Goal: Information Seeking & Learning: Learn about a topic

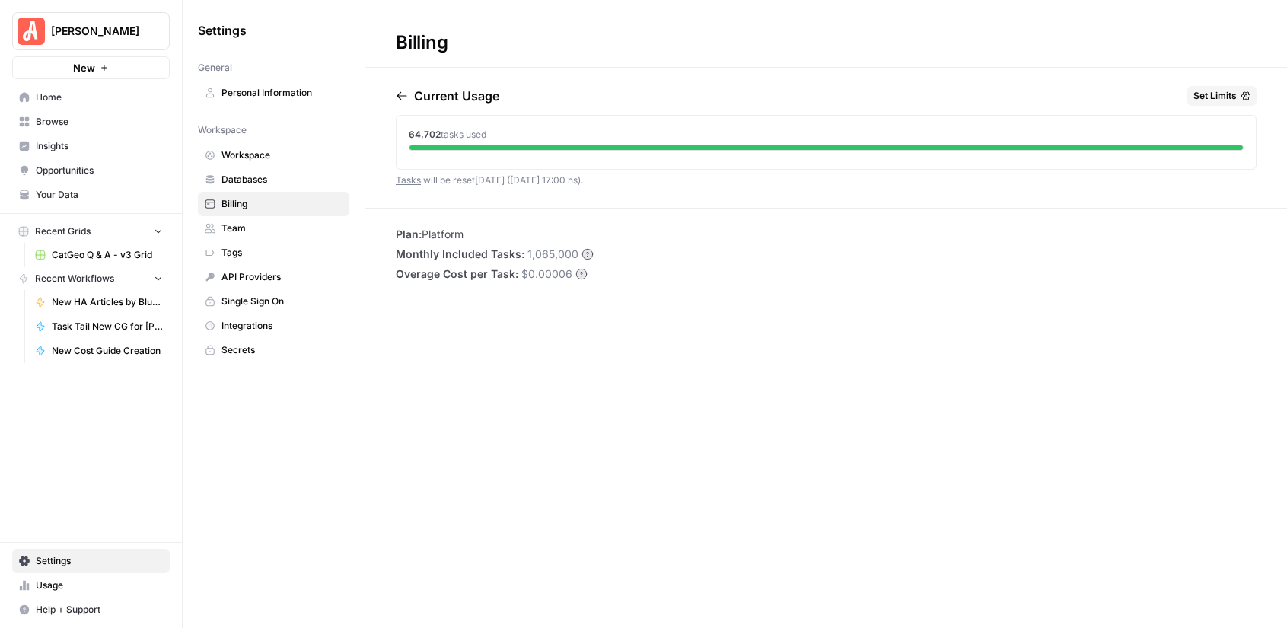
click at [63, 101] on span "Home" at bounding box center [99, 98] width 127 height 14
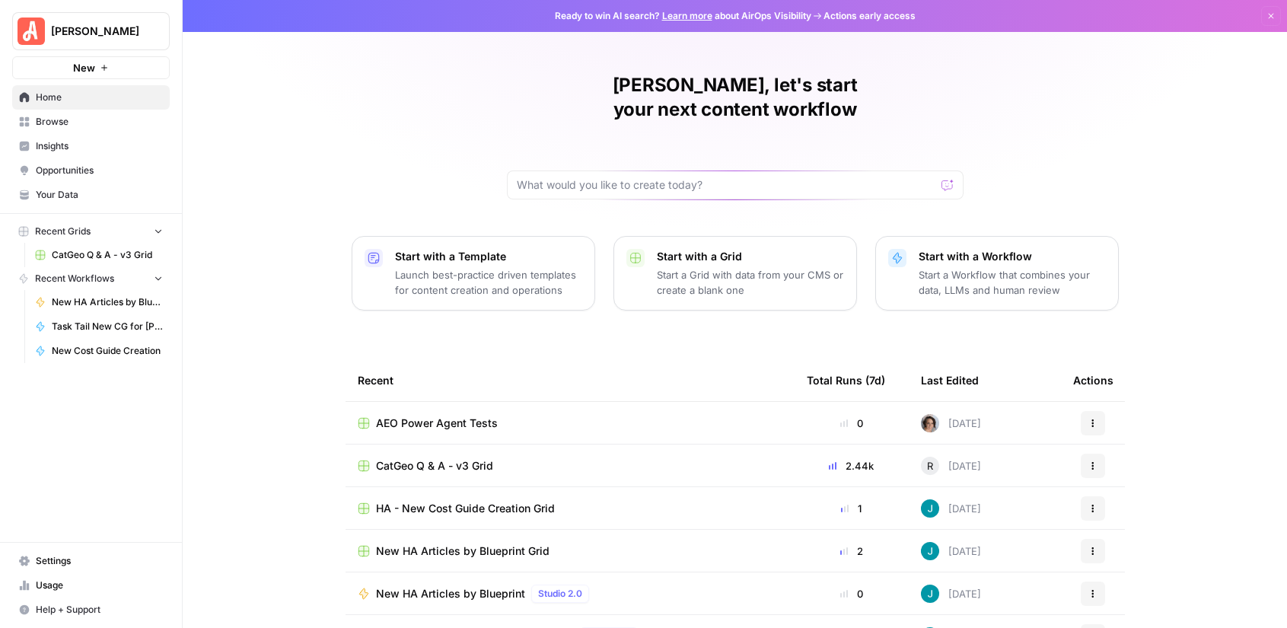
click at [63, 127] on span "Browse" at bounding box center [99, 122] width 127 height 14
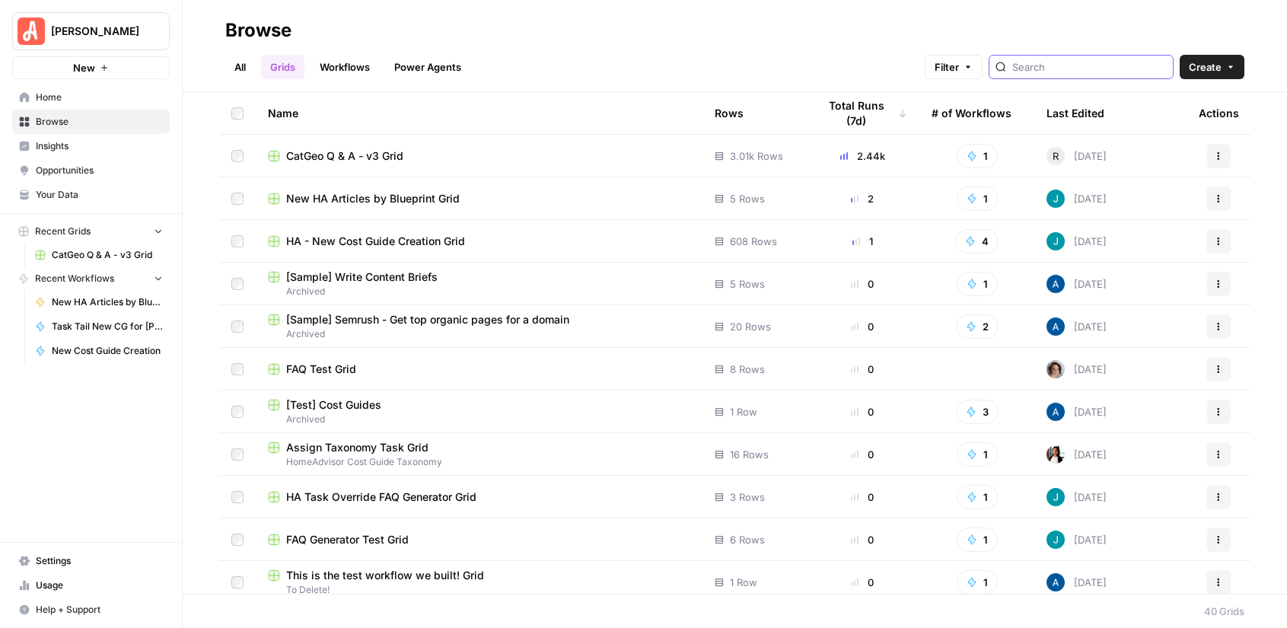
click at [1067, 66] on input "search" at bounding box center [1089, 66] width 155 height 15
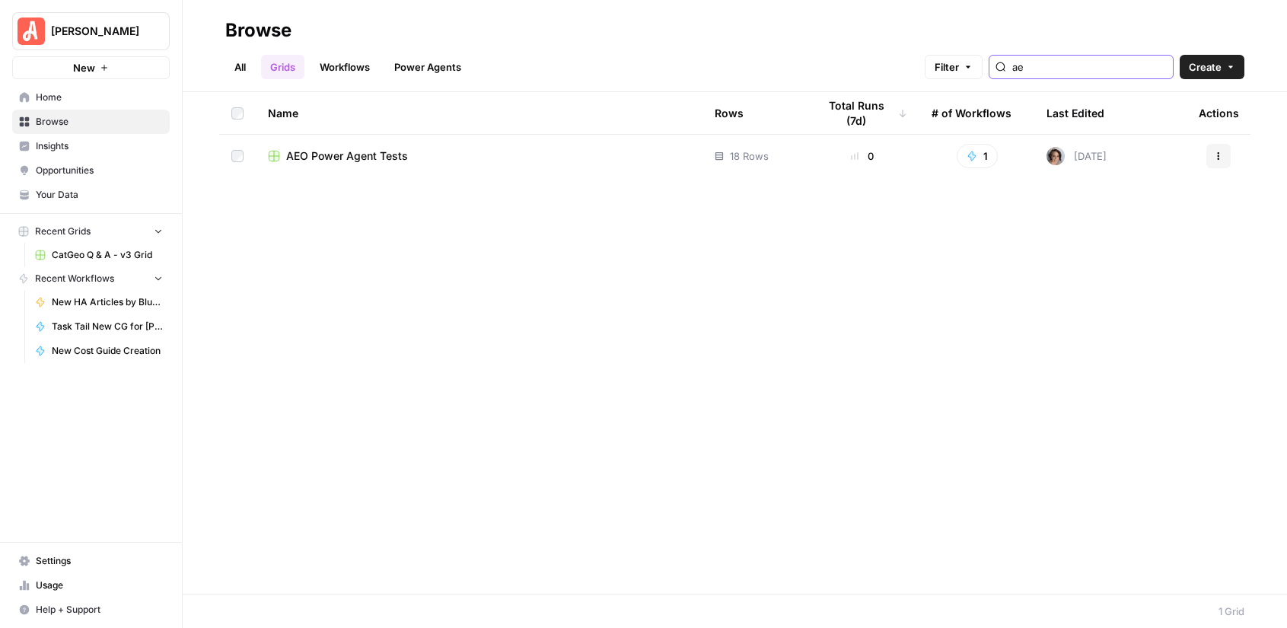
type input "a"
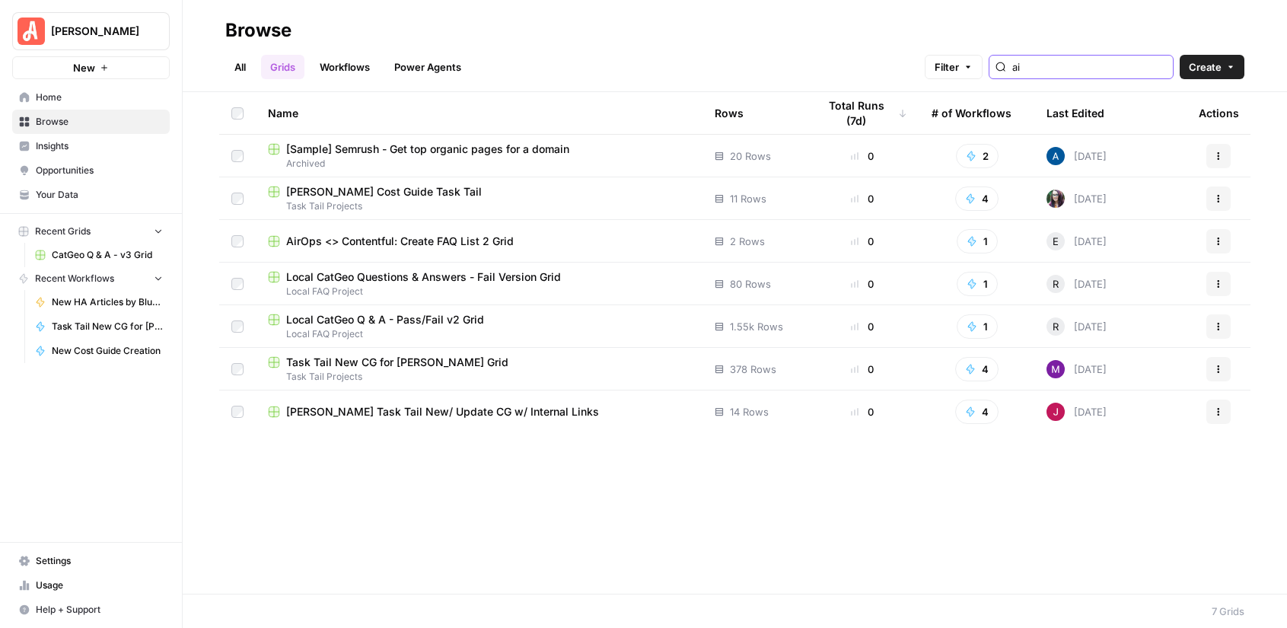
type input "a"
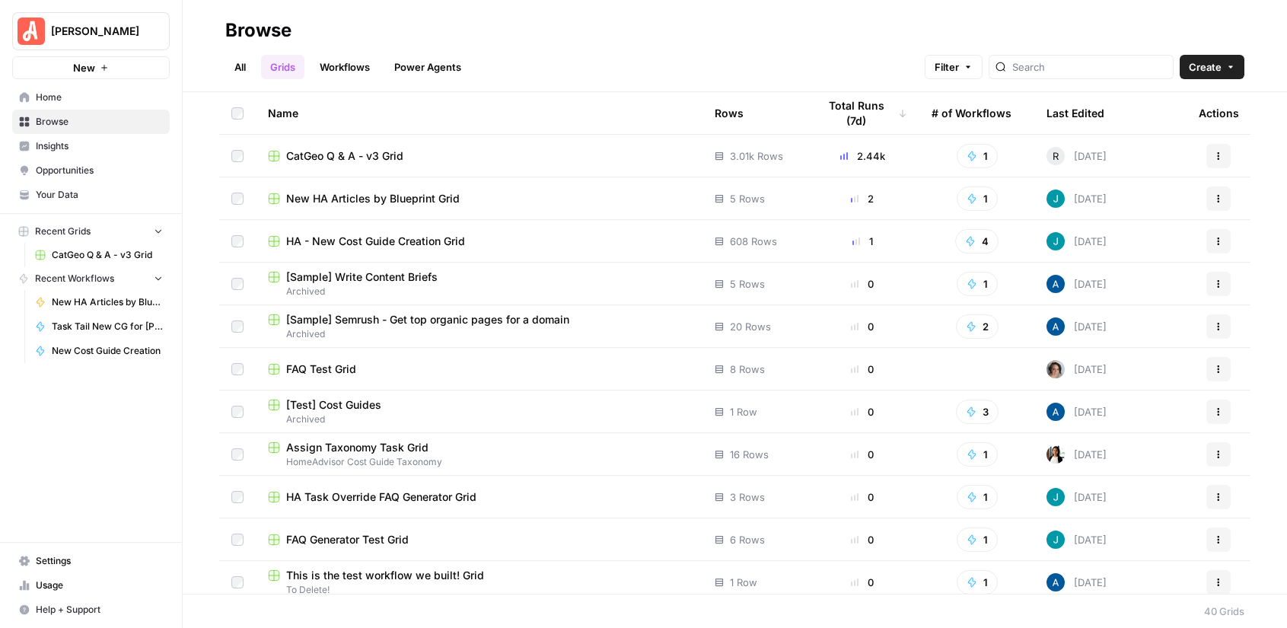
click at [346, 62] on link "Workflows" at bounding box center [345, 67] width 69 height 24
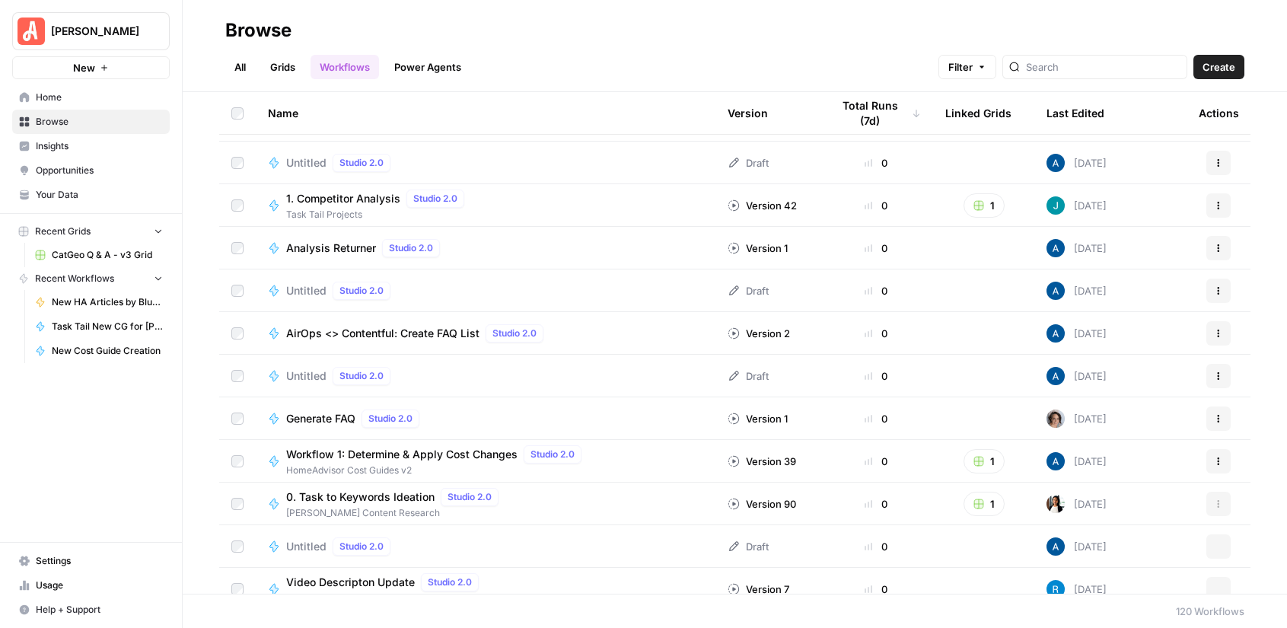
scroll to position [2644, 0]
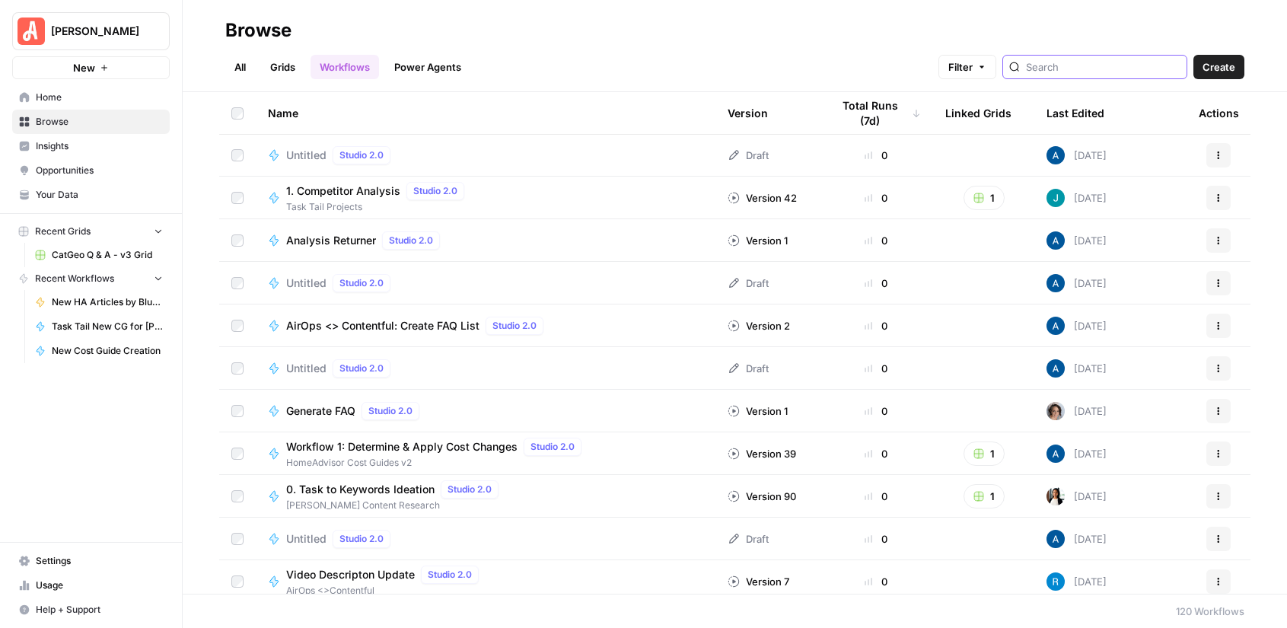
click at [1110, 60] on input "search" at bounding box center [1103, 66] width 155 height 15
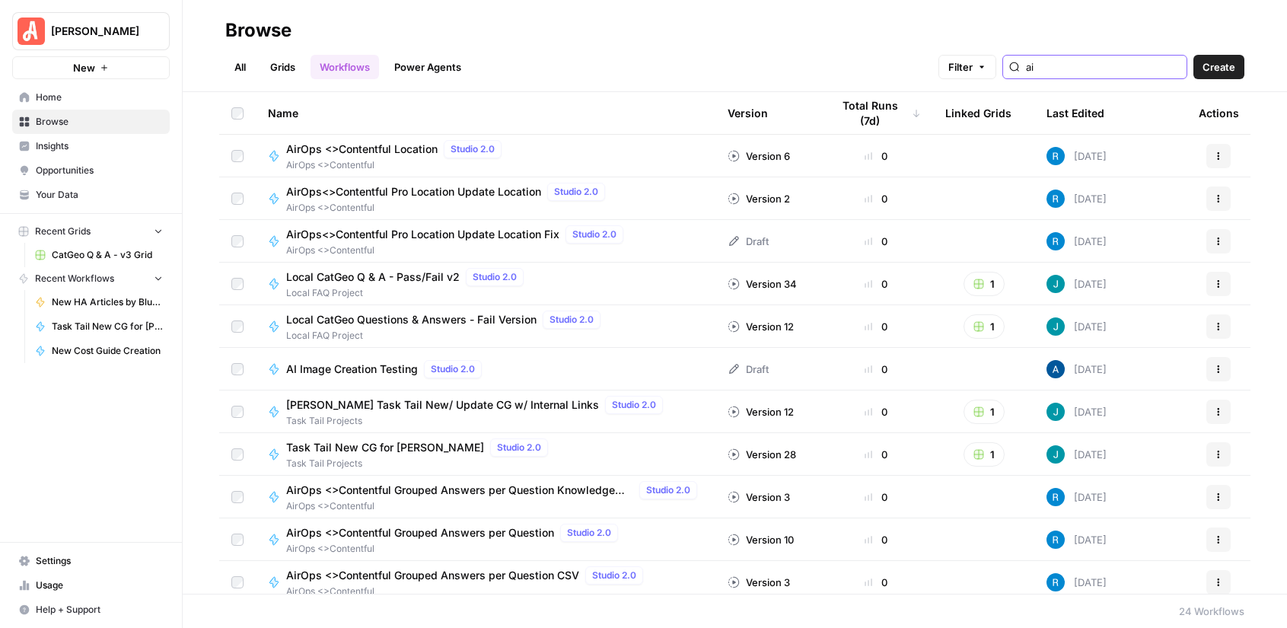
type input "a"
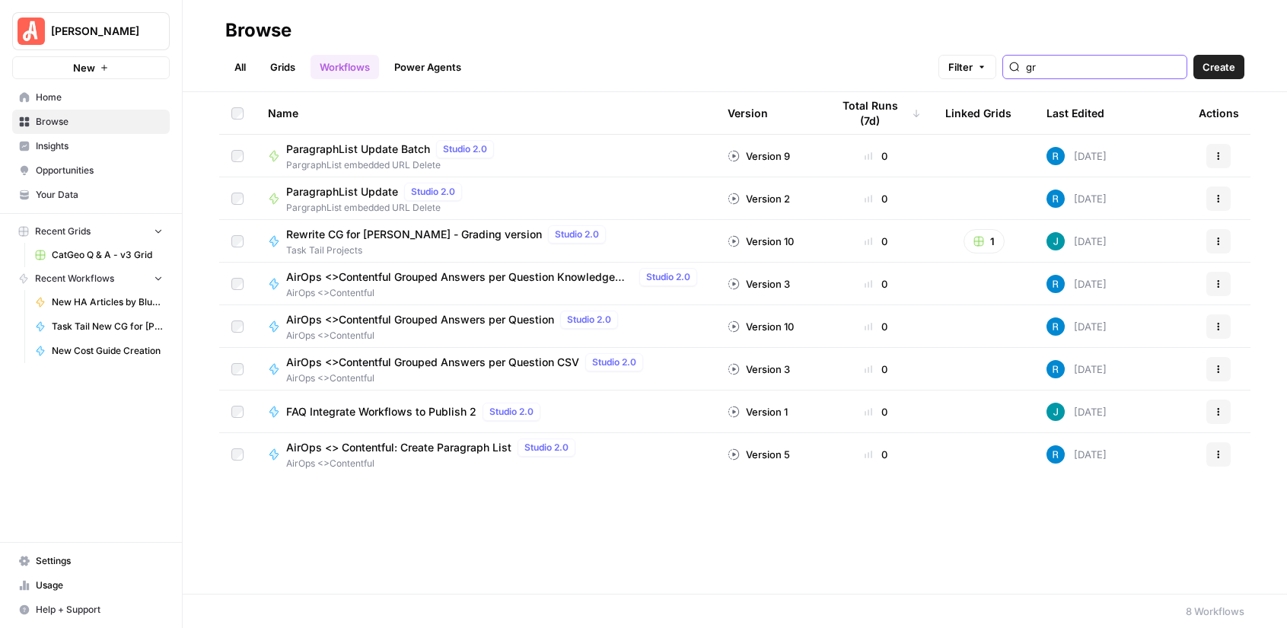
type input "g"
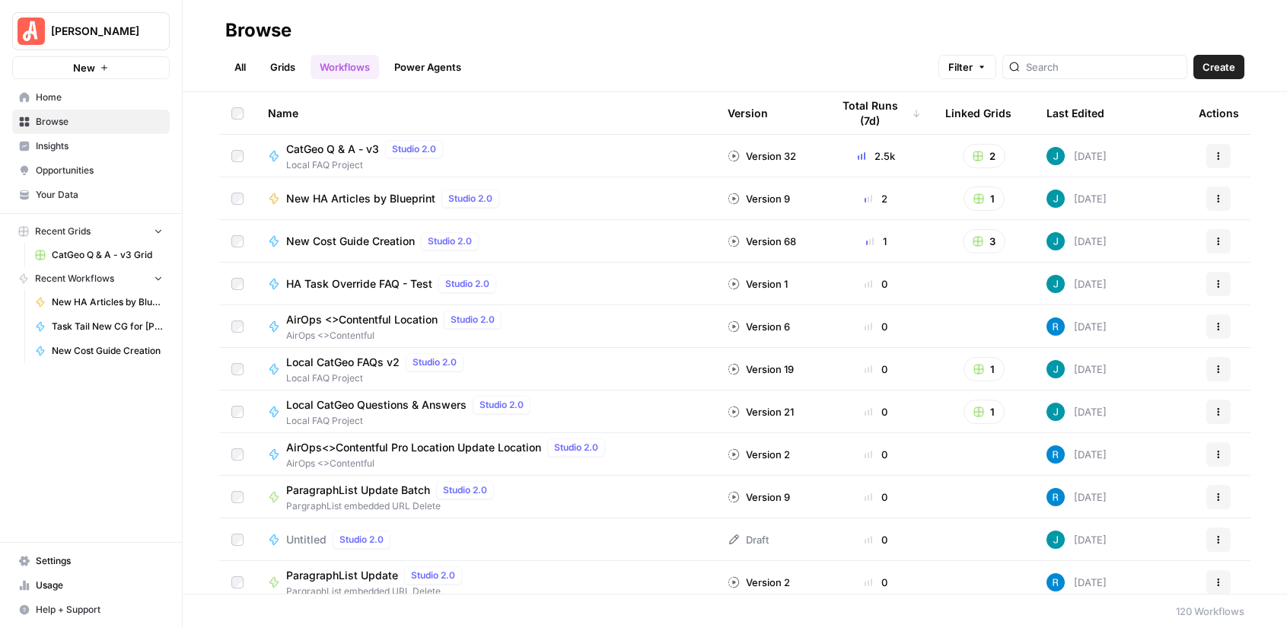
click at [225, 67] on link "All" at bounding box center [240, 67] width 30 height 24
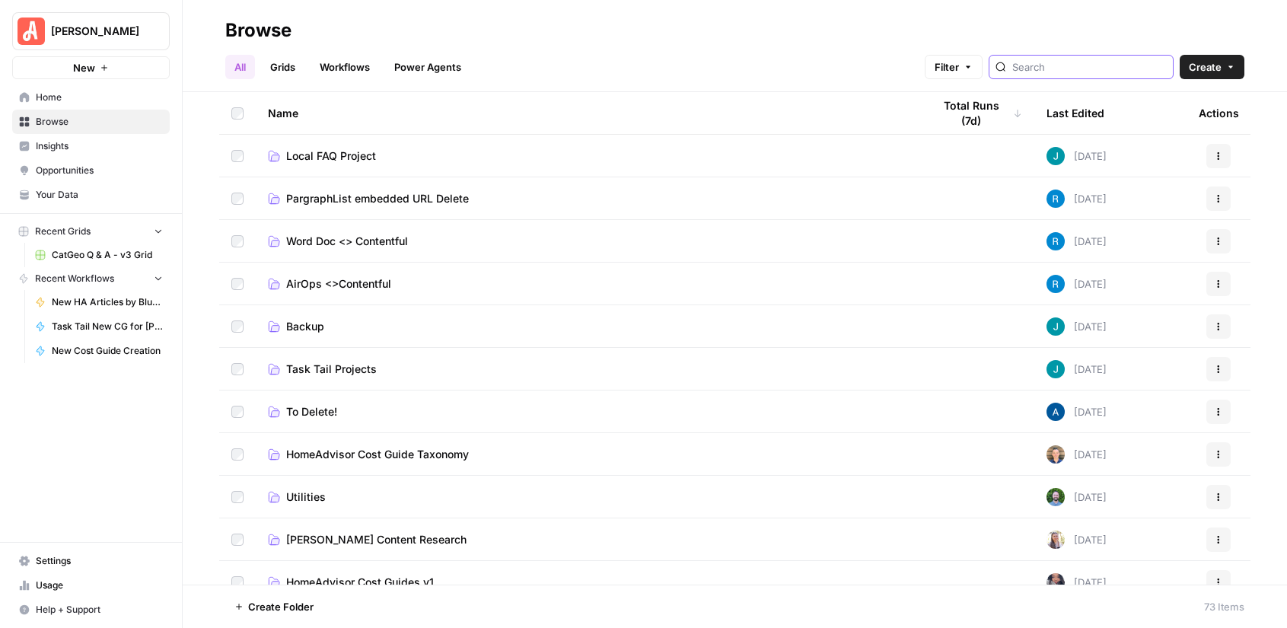
click at [1089, 63] on input "search" at bounding box center [1089, 66] width 155 height 15
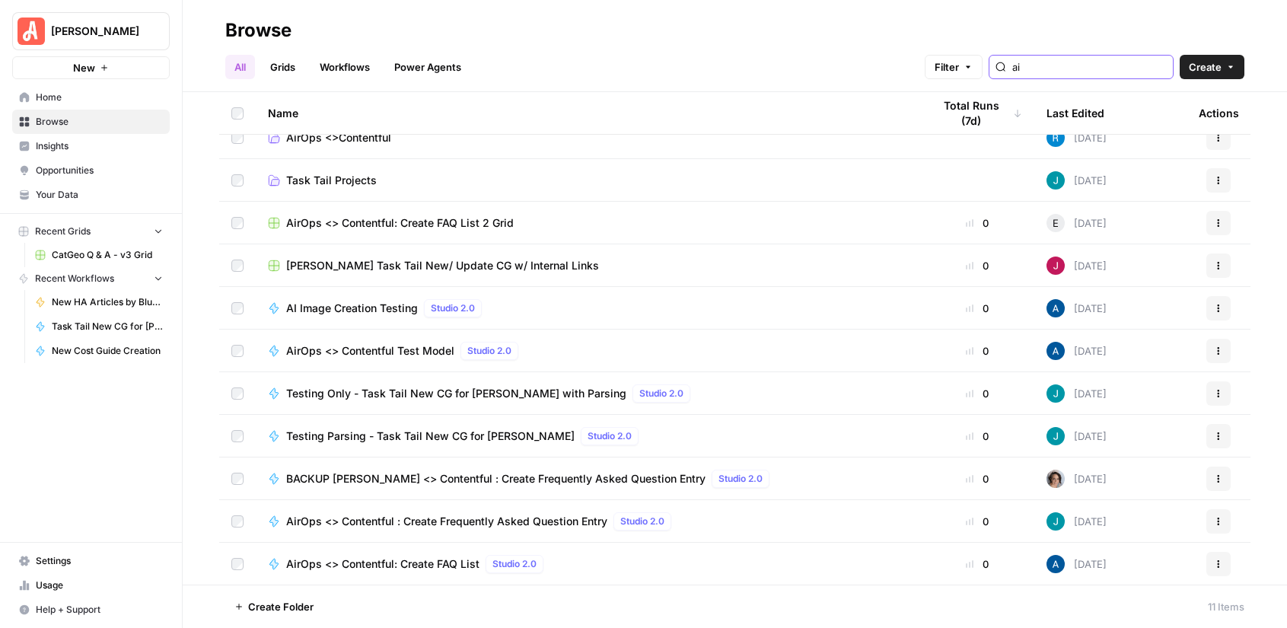
scroll to position [19, 0]
type input "ai"
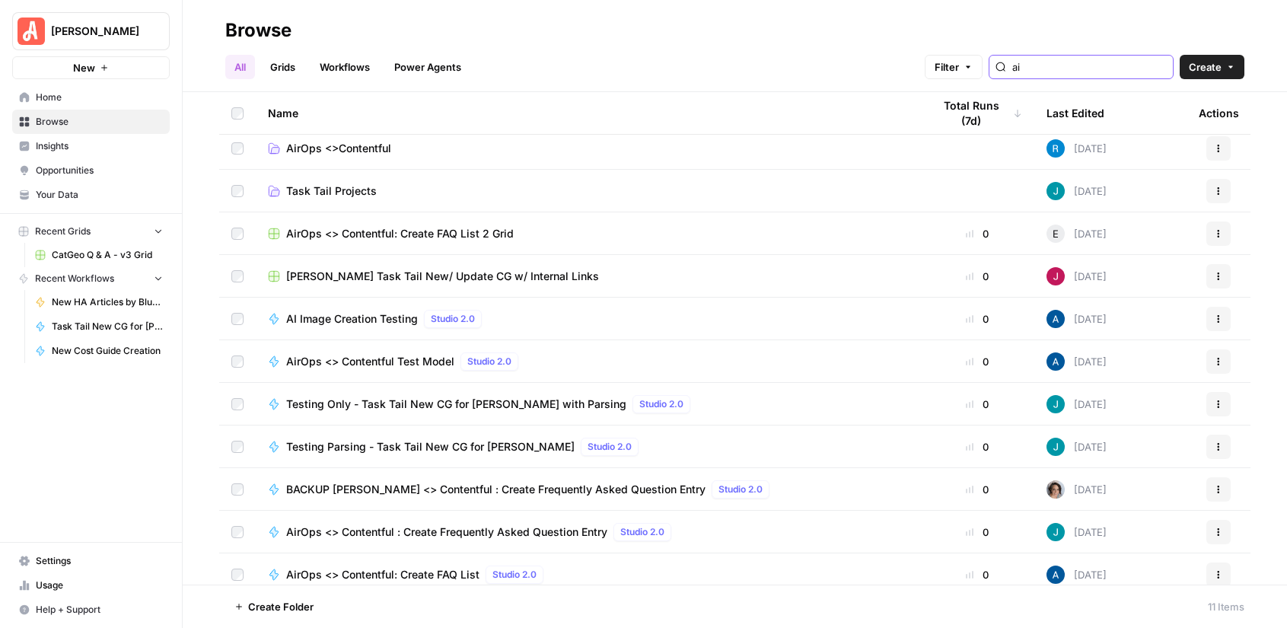
scroll to position [0, 0]
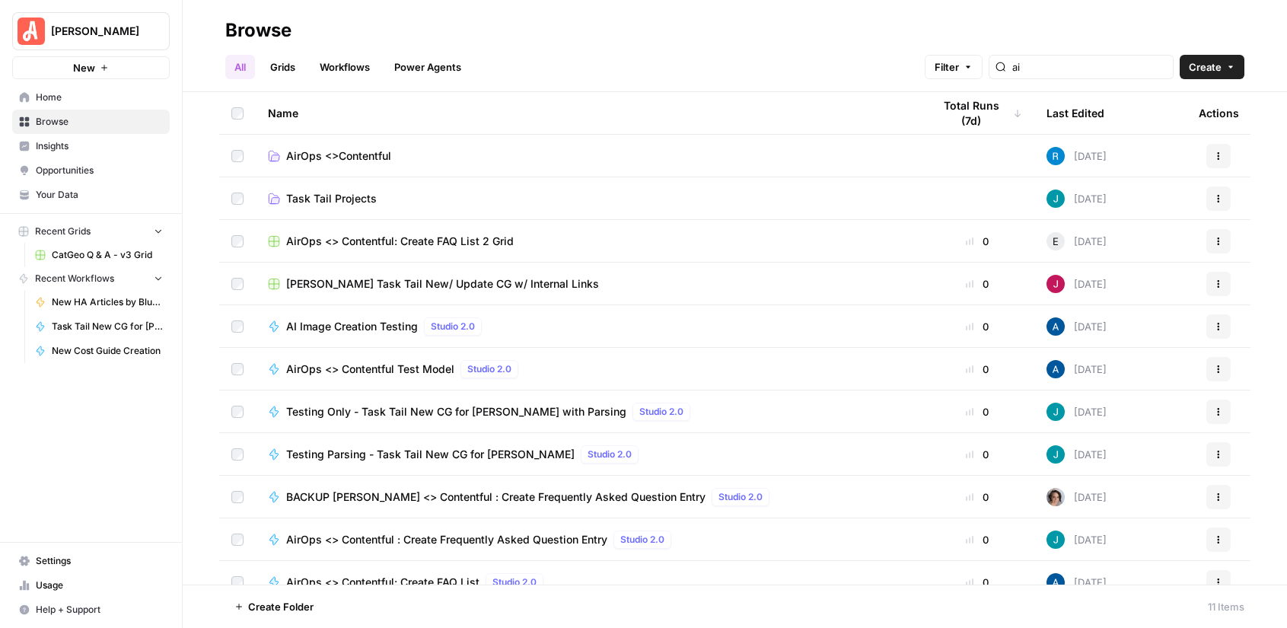
click at [367, 57] on link "Workflows" at bounding box center [345, 67] width 69 height 24
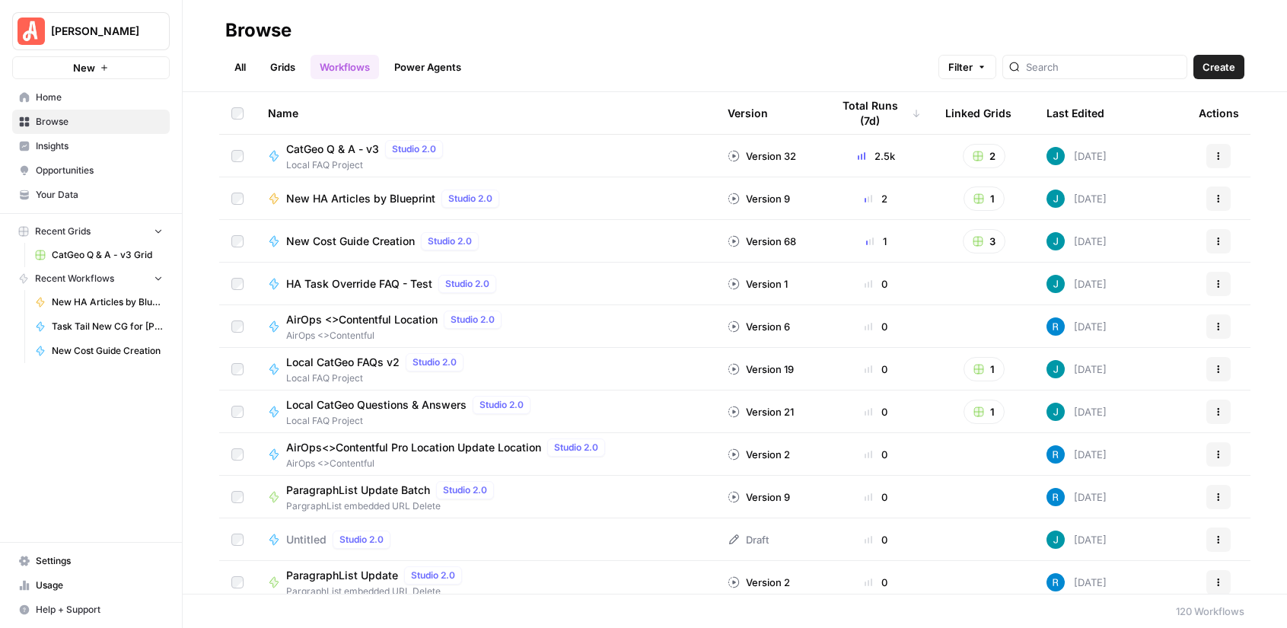
click at [279, 71] on link "Grids" at bounding box center [282, 67] width 43 height 24
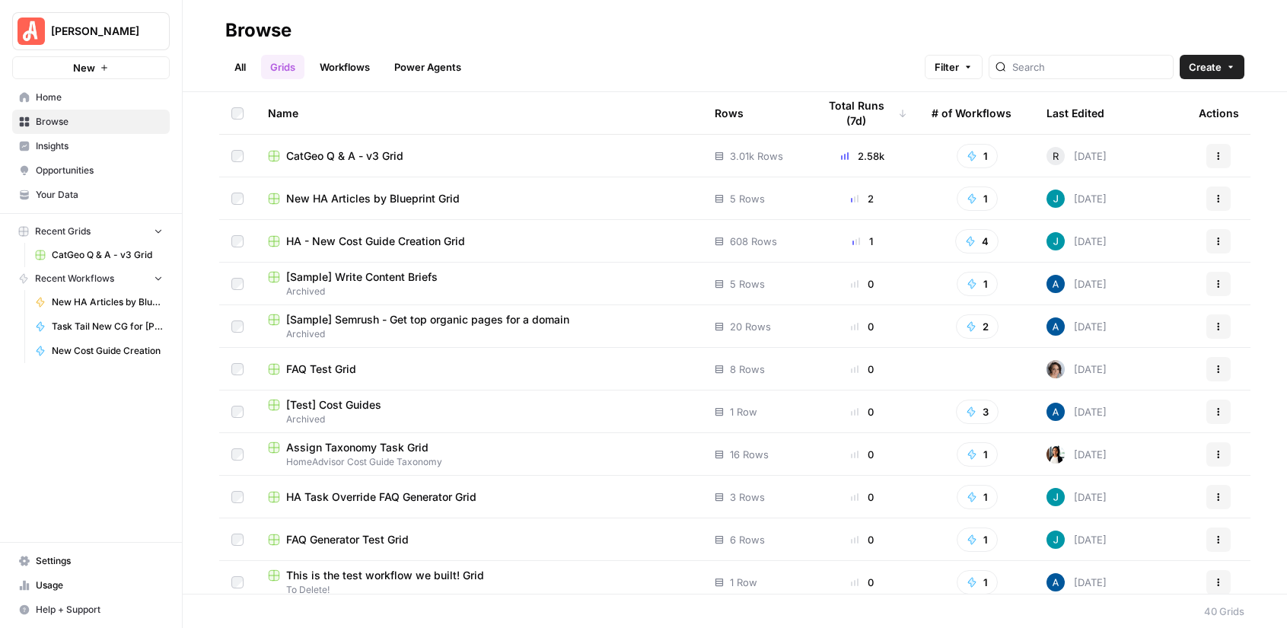
click at [673, 40] on h2 "Browse" at bounding box center [734, 30] width 1019 height 24
